Goal: Task Accomplishment & Management: Use online tool/utility

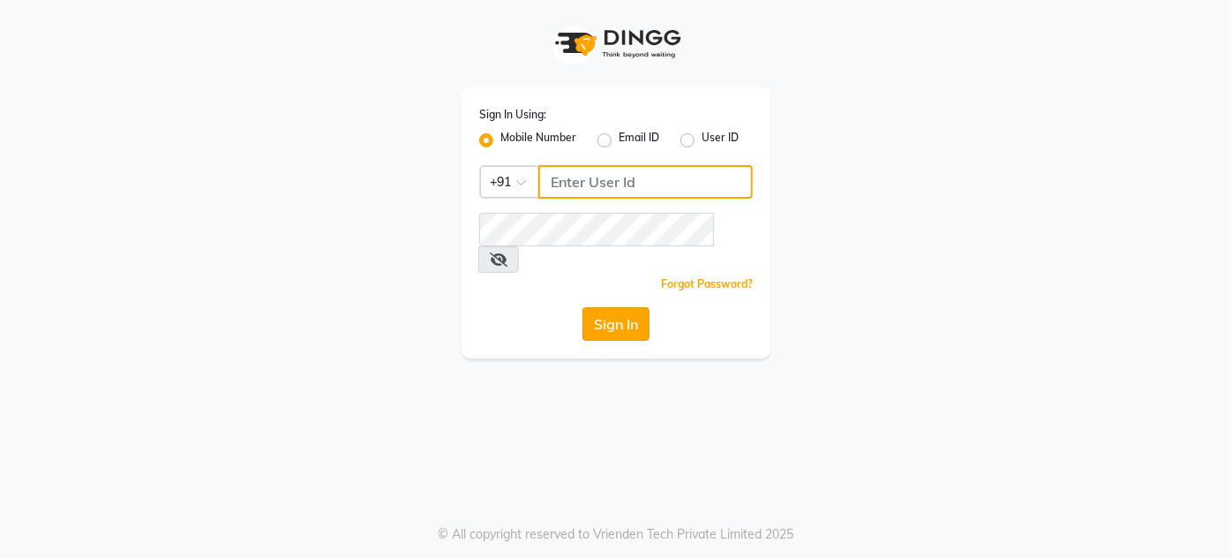
type input "9920665695"
click at [620, 307] on button "Sign In" at bounding box center [616, 324] width 67 height 34
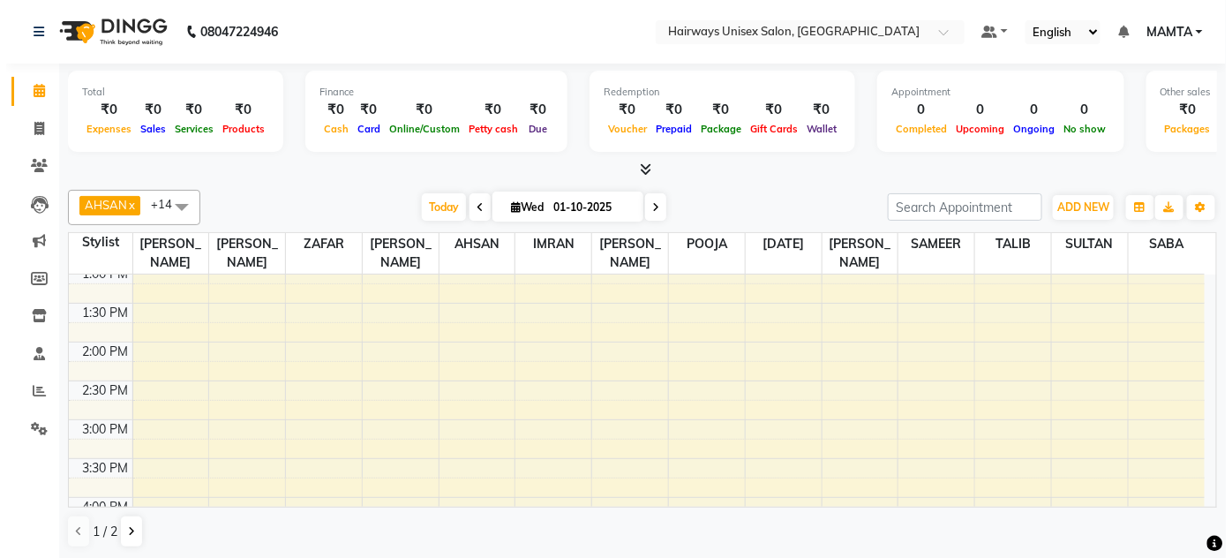
scroll to position [160, 0]
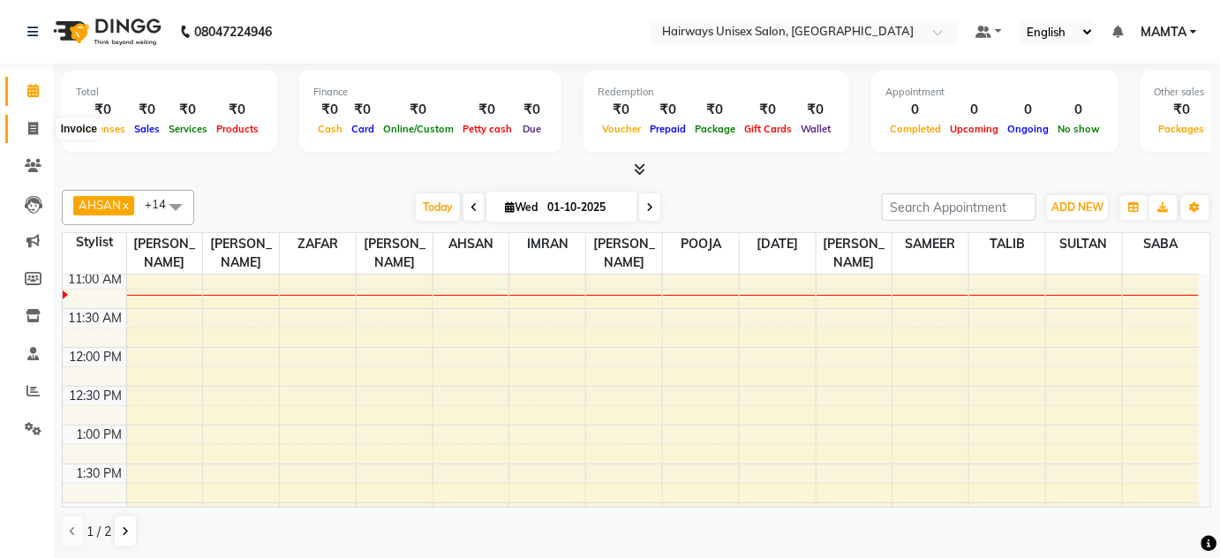
click at [42, 124] on span at bounding box center [33, 129] width 31 height 20
select select "service"
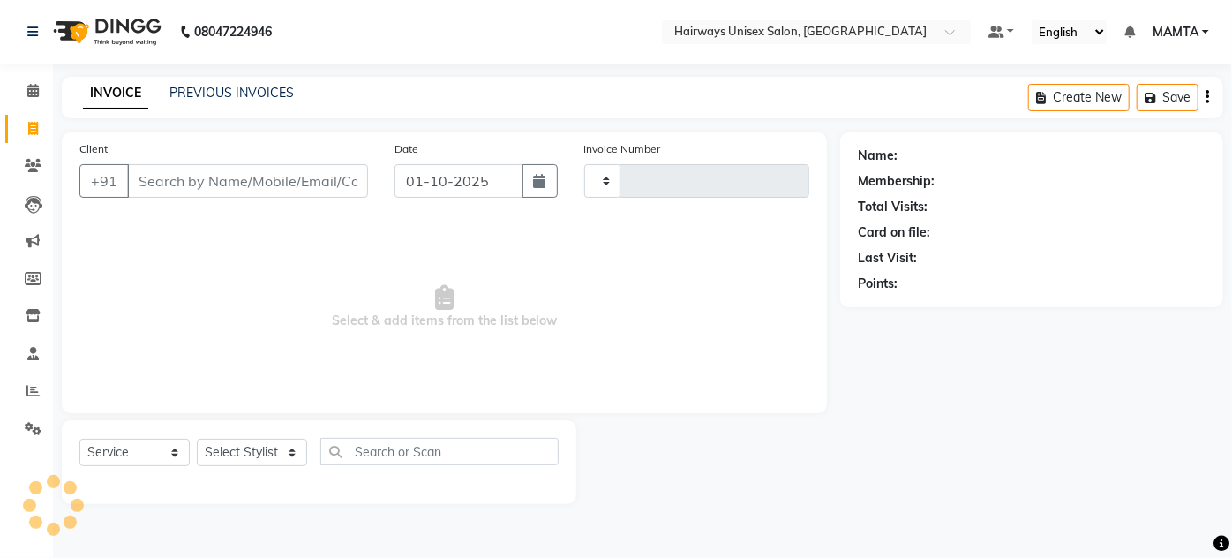
type input "1889"
select select "8320"
